Goal: Navigation & Orientation: Find specific page/section

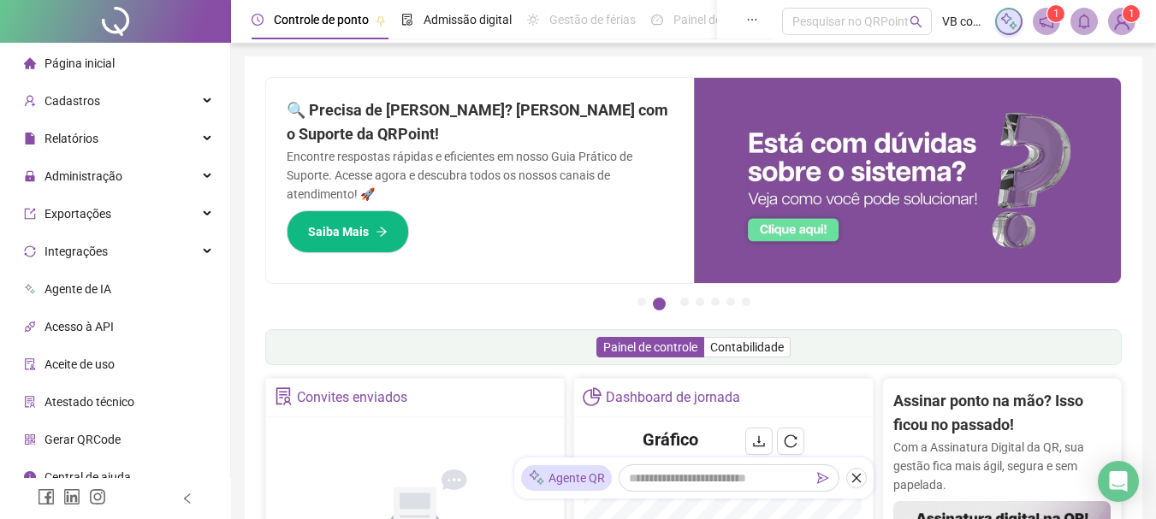
click at [140, 72] on li "Página inicial" at bounding box center [114, 63] width 223 height 34
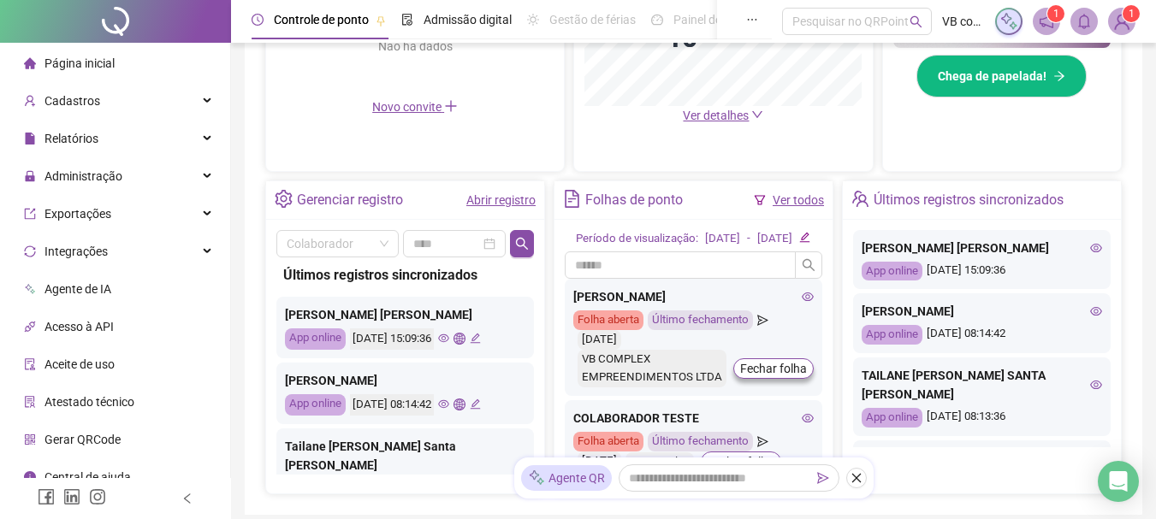
scroll to position [525, 0]
click at [70, 62] on span "Página inicial" at bounding box center [79, 63] width 70 height 14
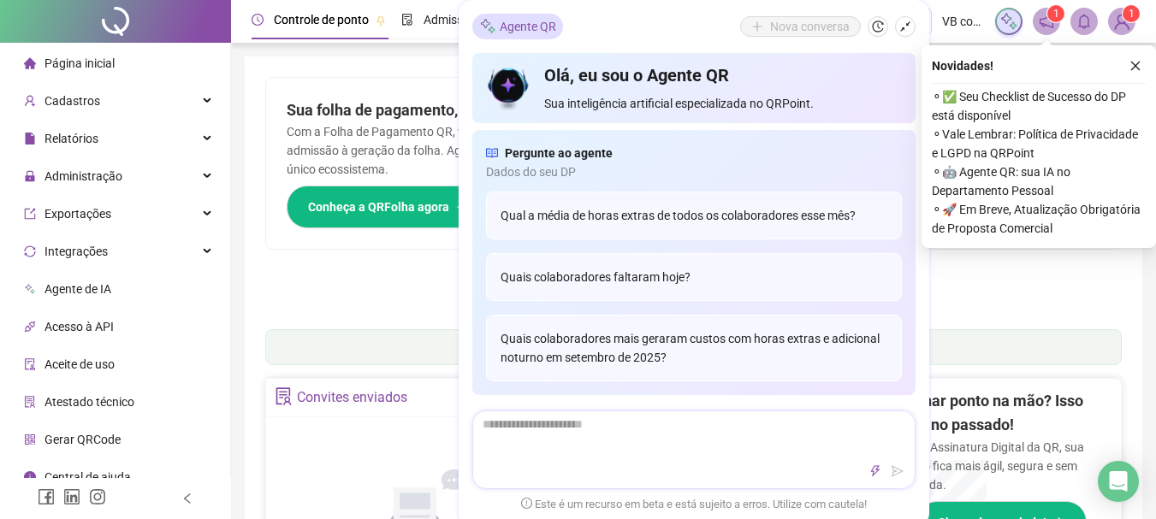
scroll to position [257, 0]
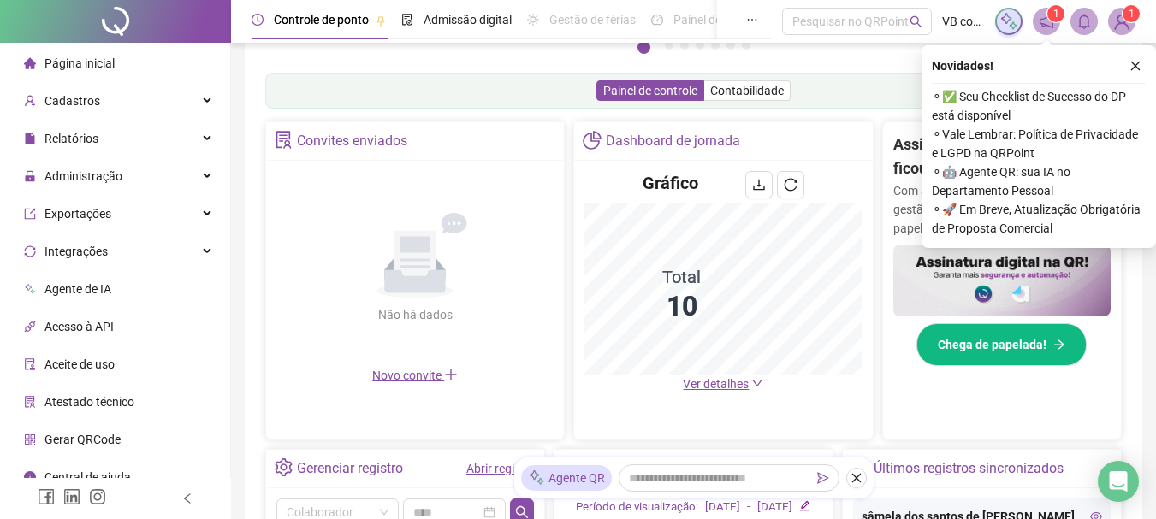
click at [1144, 76] on div "Novidades ! ⚬ ✅ Seu Checklist de Sucesso do DP está disponível ⚬ Vale Lembrar: …" at bounding box center [1038, 146] width 234 height 203
click at [1139, 74] on button "button" at bounding box center [1135, 66] width 21 height 21
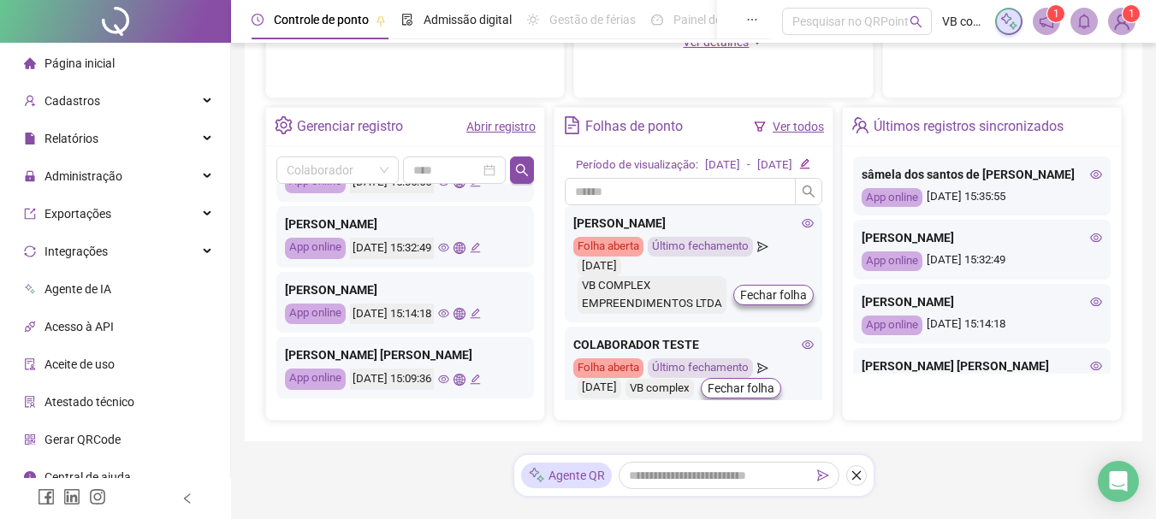
scroll to position [0, 0]
